Goal: Find contact information: Find contact information

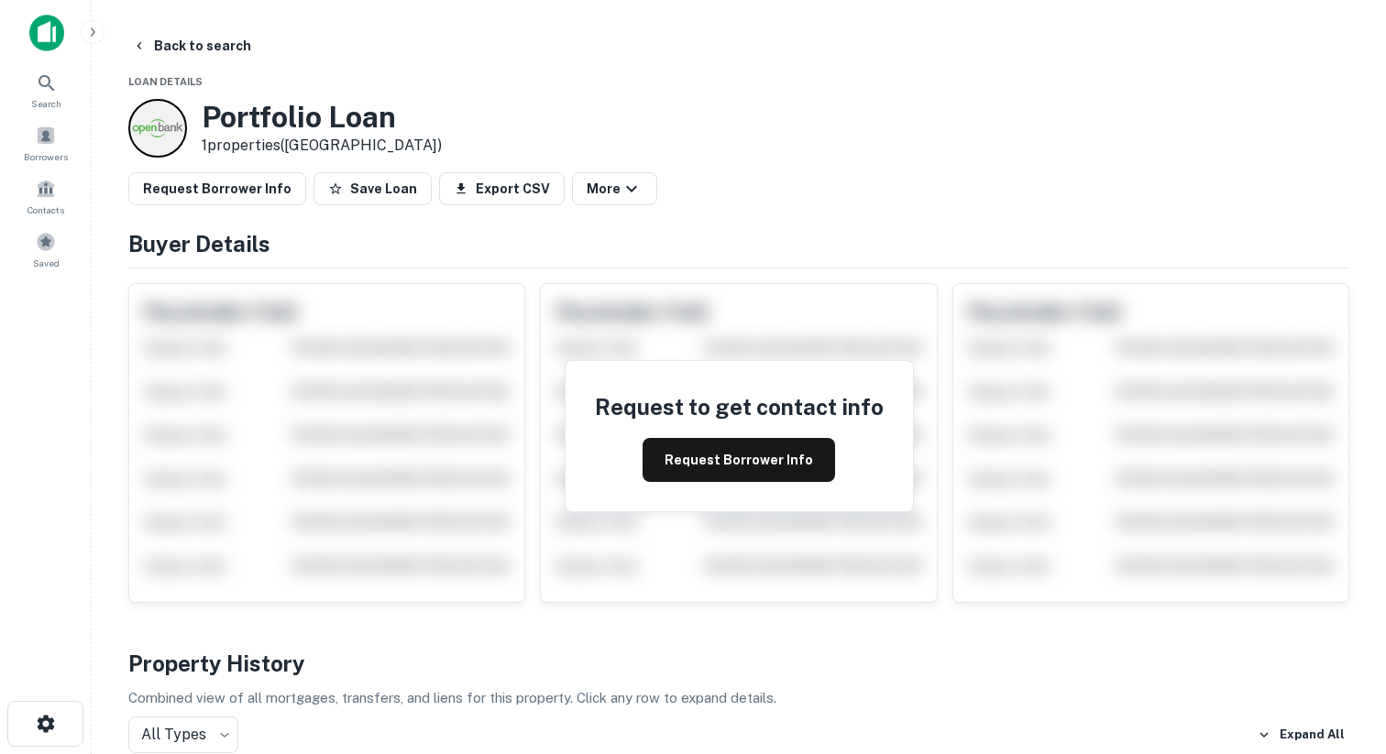
click at [176, 114] on div at bounding box center [157, 128] width 59 height 59
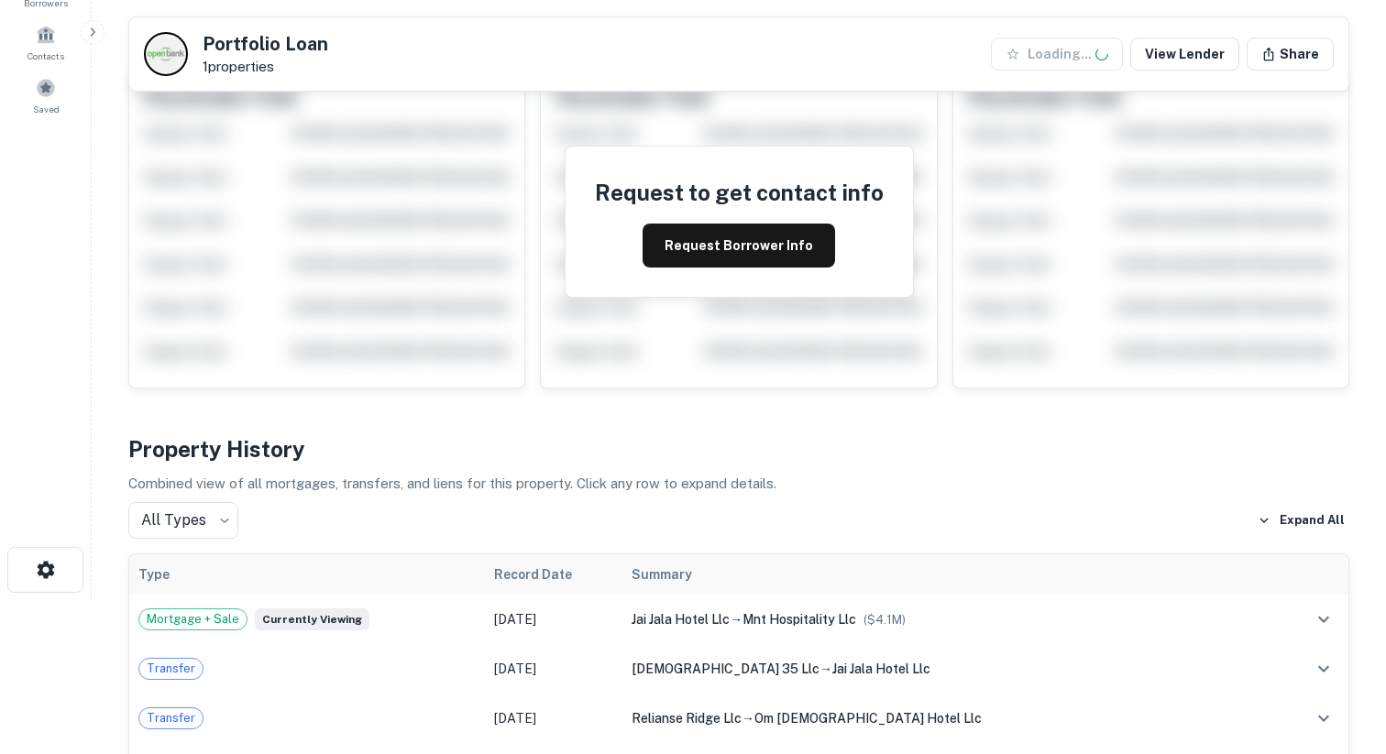
scroll to position [545, 0]
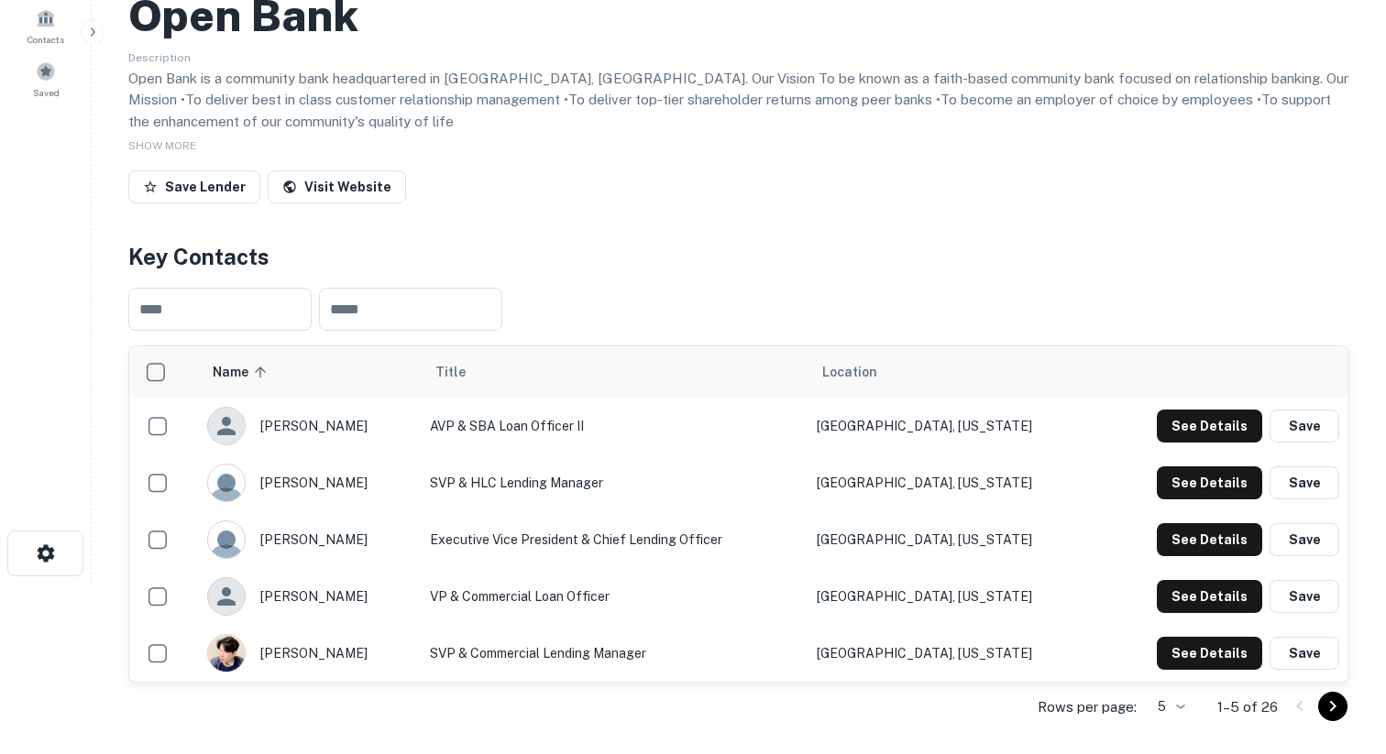
scroll to position [362, 0]
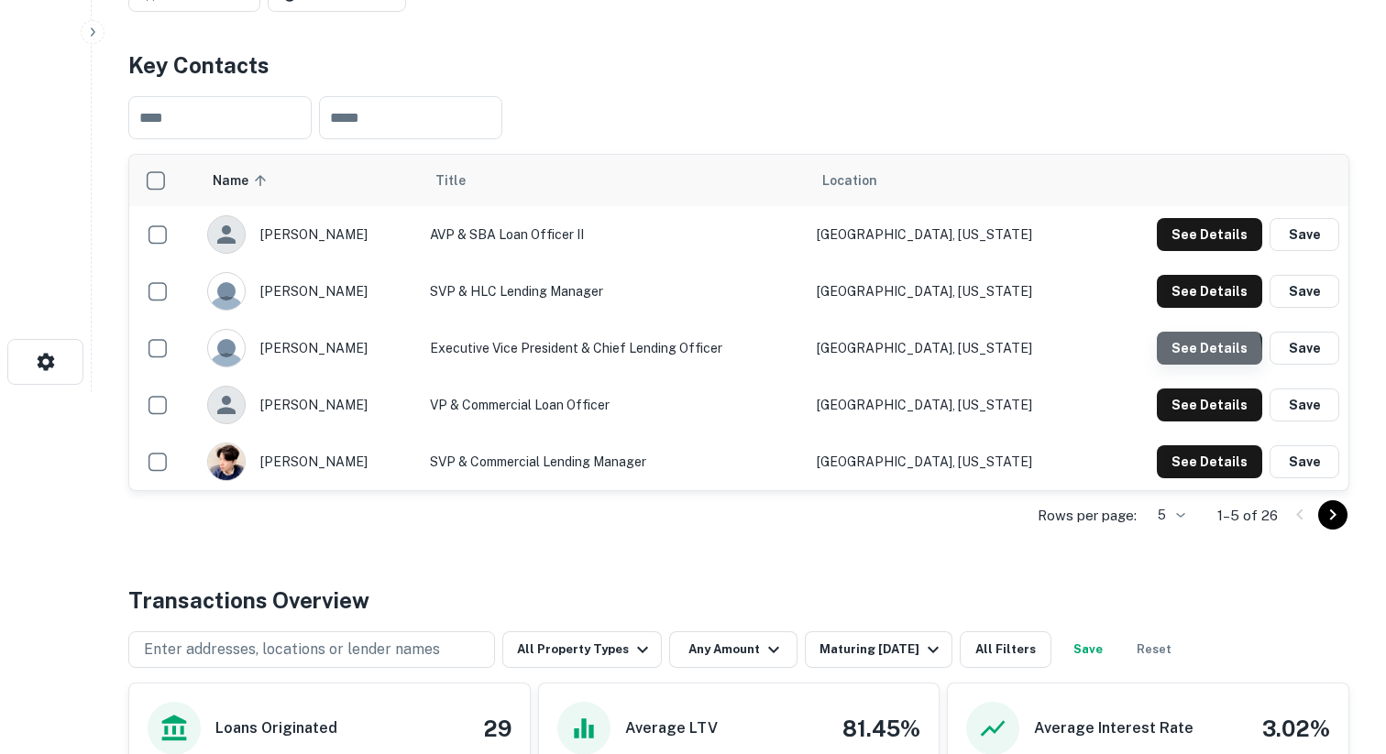
click at [1195, 355] on button "See Details" at bounding box center [1209, 348] width 105 height 33
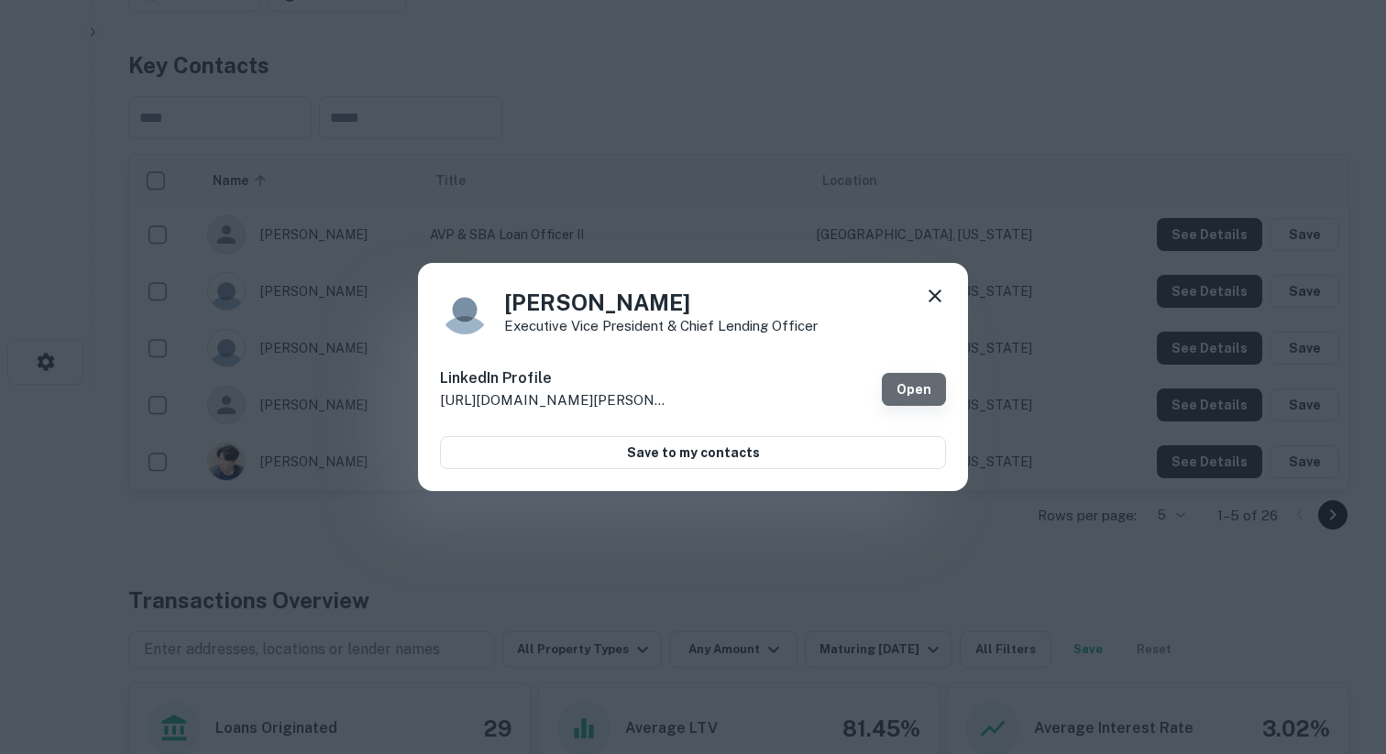
click at [912, 384] on link "Open" at bounding box center [914, 389] width 64 height 33
click at [936, 288] on icon at bounding box center [935, 296] width 22 height 22
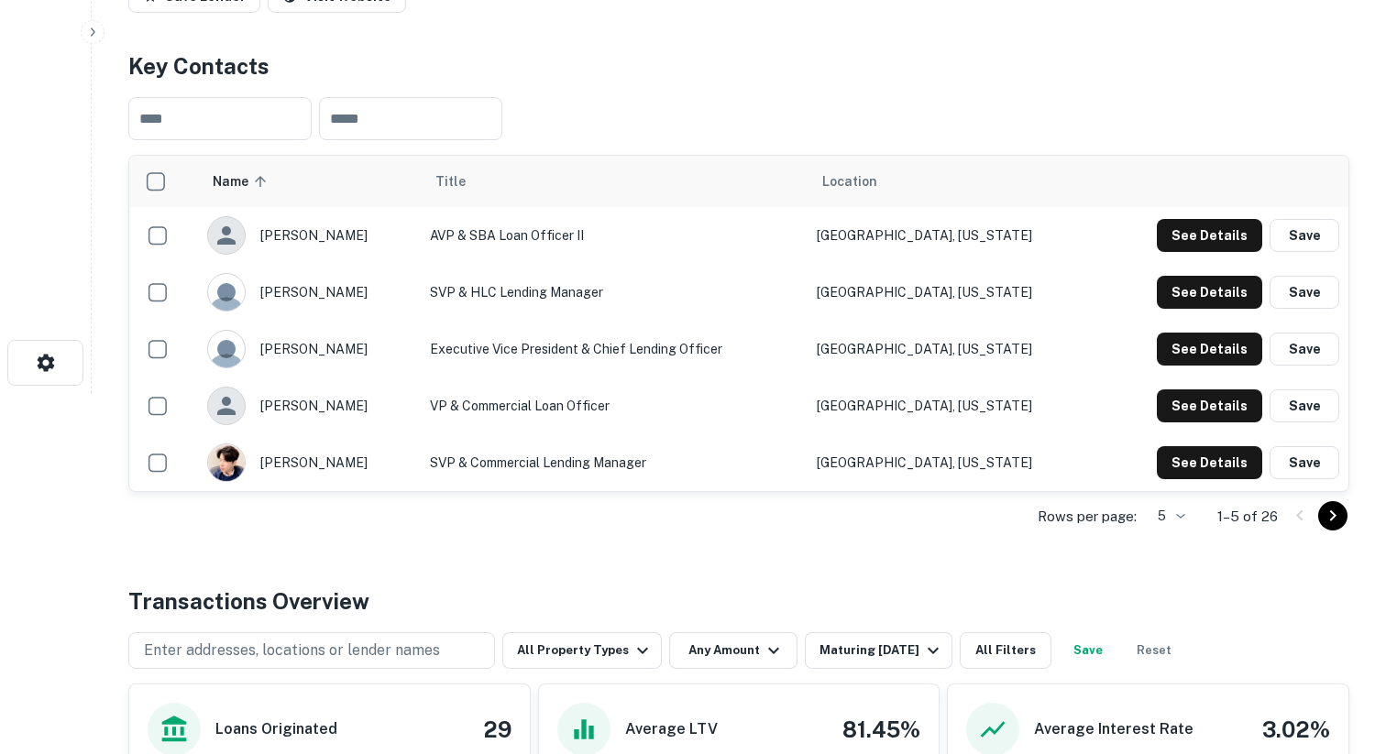
scroll to position [440, 0]
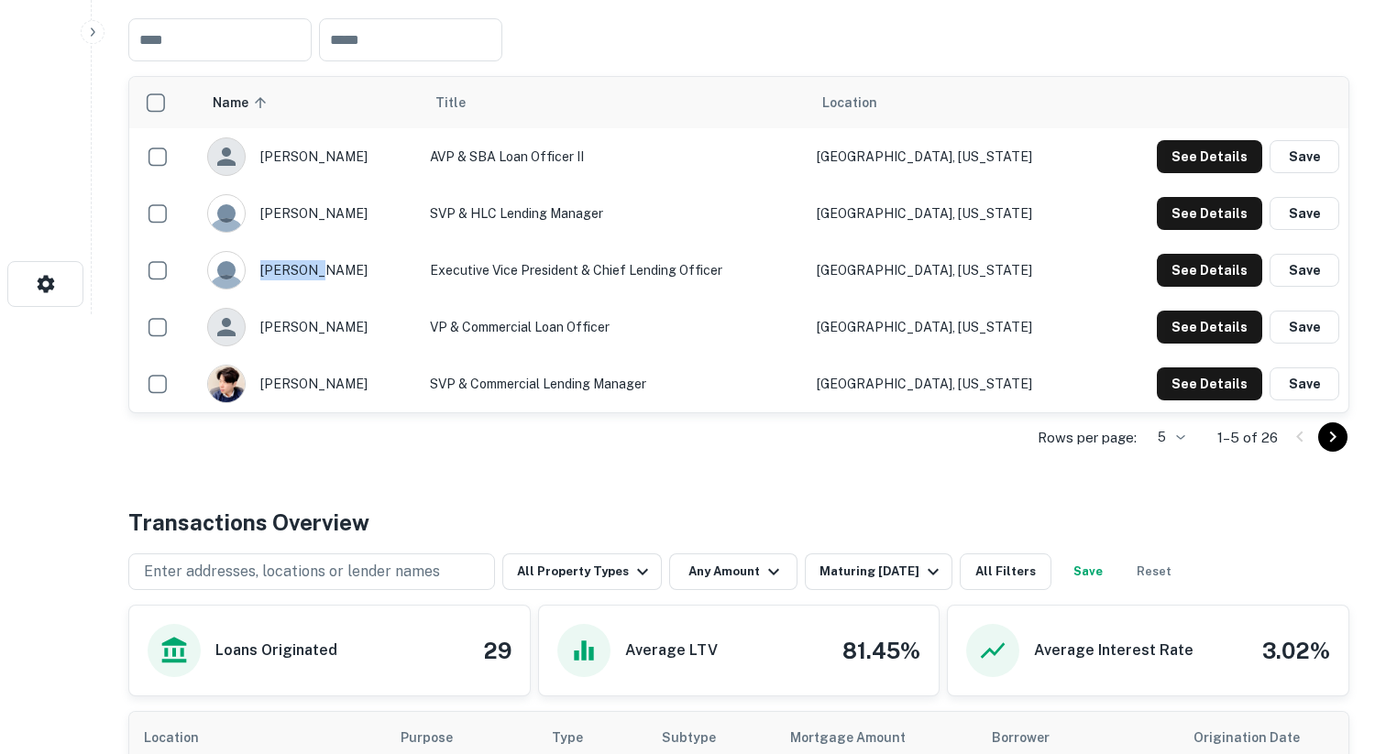
drag, startPoint x: 331, startPoint y: 271, endPoint x: 322, endPoint y: 262, distance: 13.0
click at [322, 262] on div "jim bang" at bounding box center [309, 270] width 204 height 39
copy div "jim bang"
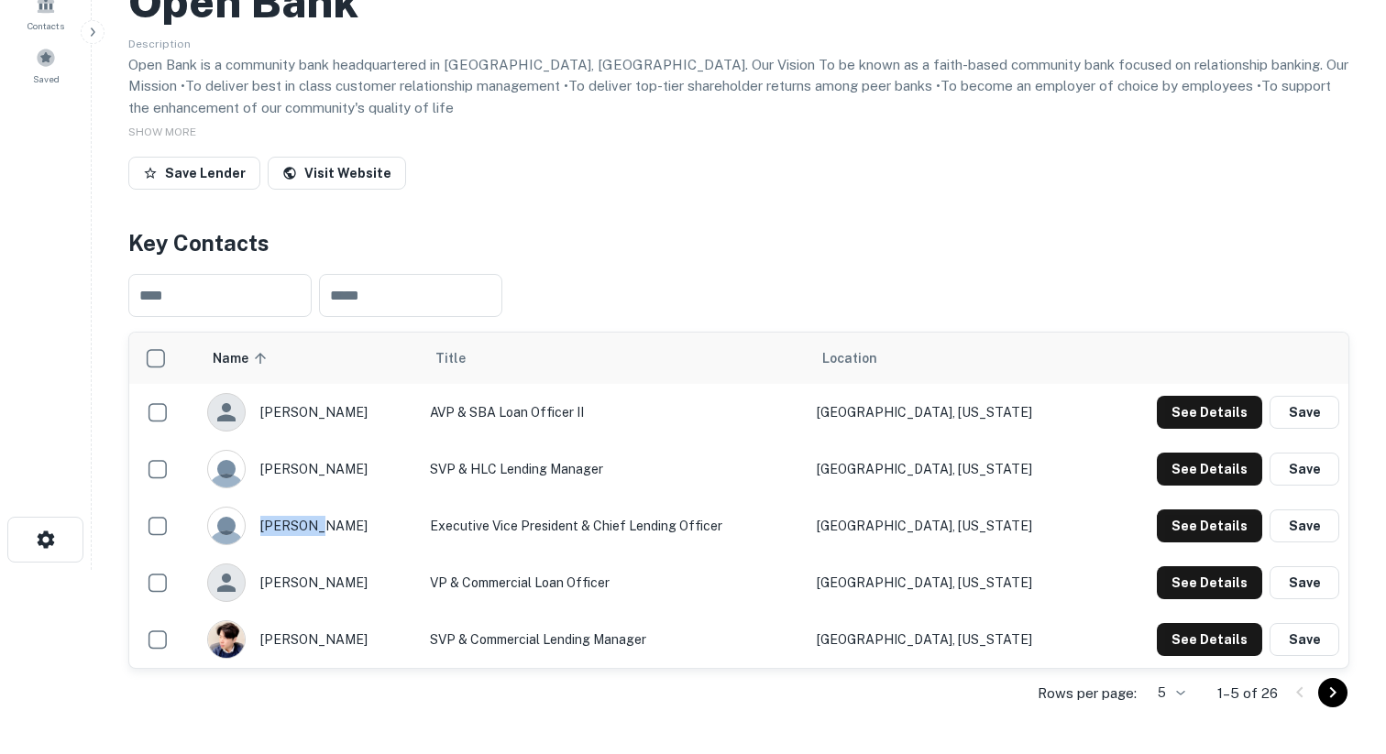
scroll to position [84, 0]
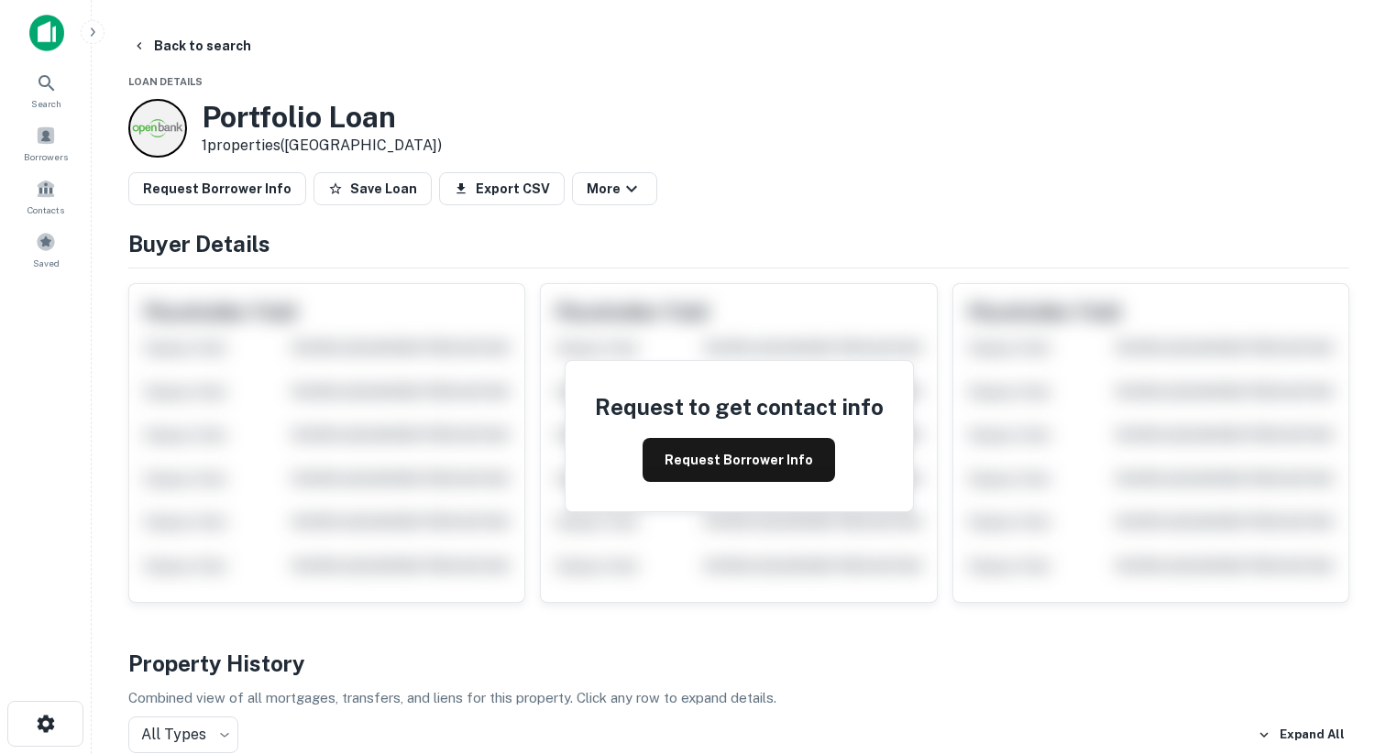
click at [178, 136] on div at bounding box center [157, 128] width 59 height 59
